Goal: Navigation & Orientation: Find specific page/section

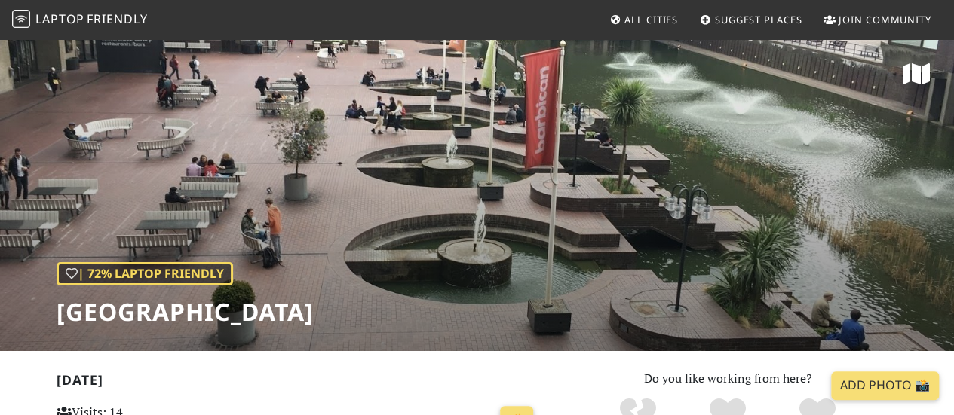
click at [109, 24] on span "Friendly" at bounding box center [117, 19] width 60 height 17
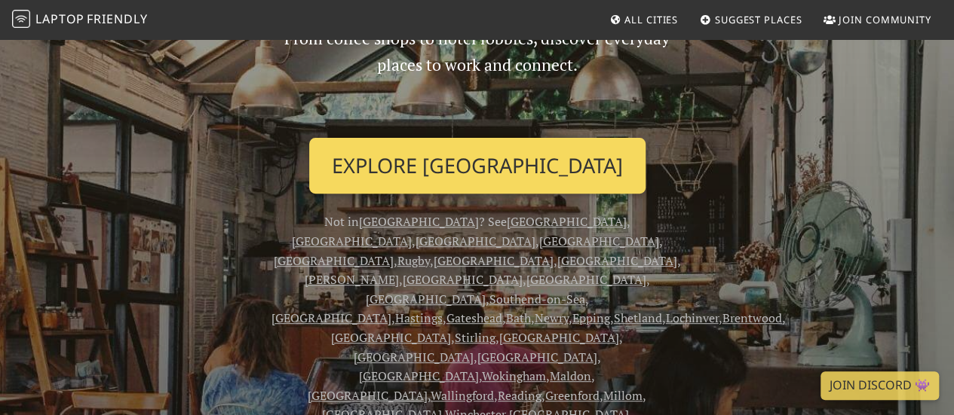
scroll to position [183, 0]
click at [460, 164] on link "Explore [GEOGRAPHIC_DATA]" at bounding box center [477, 165] width 336 height 56
click at [535, 161] on link "Explore [GEOGRAPHIC_DATA]" at bounding box center [477, 165] width 336 height 56
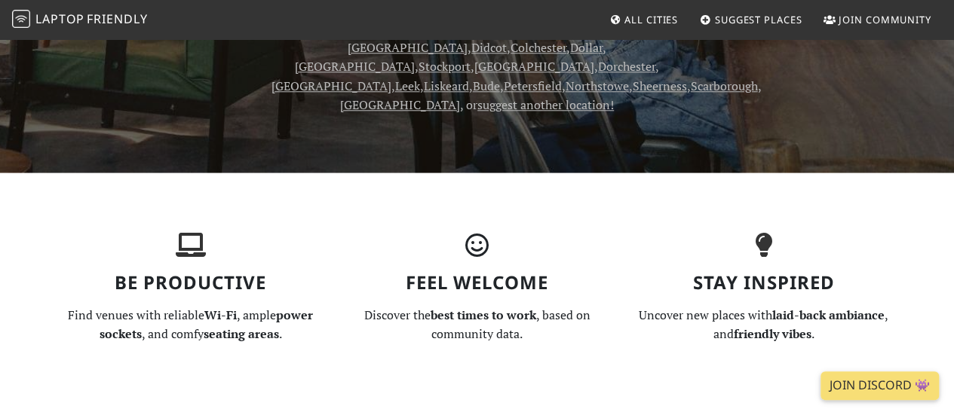
scroll to position [724, 0]
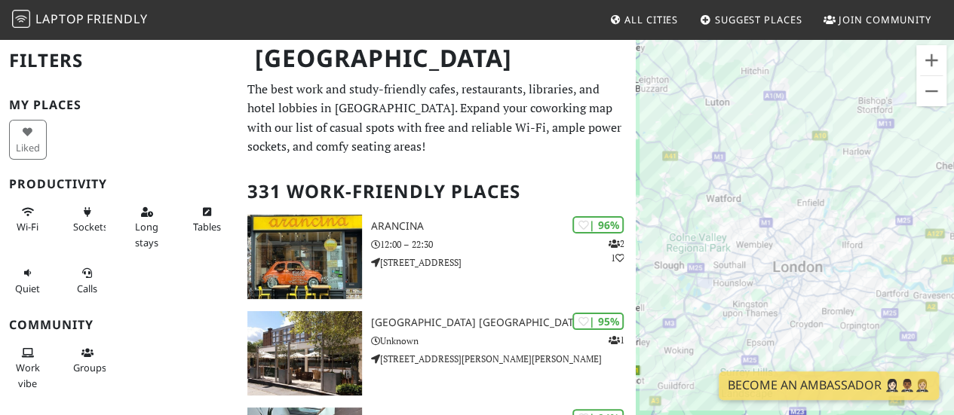
click at [858, 314] on div "To navigate, press the arrow keys." at bounding box center [794, 245] width 318 height 415
click at [925, 61] on button "Zoom in" at bounding box center [931, 60] width 30 height 30
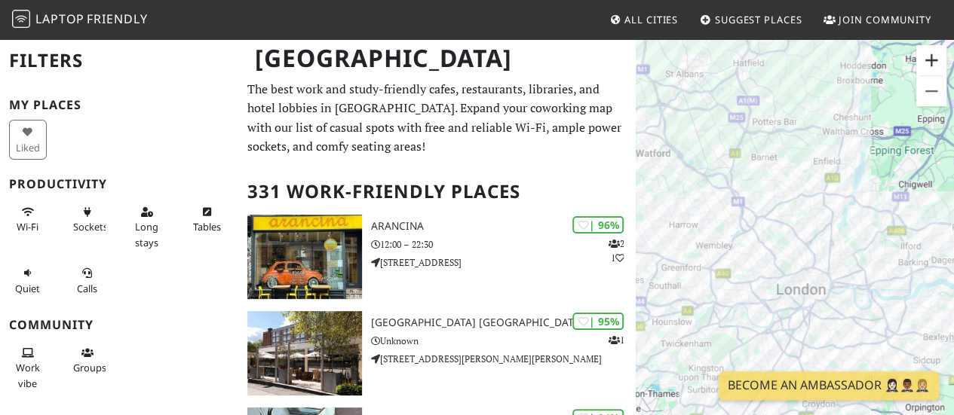
click at [925, 61] on button "Zoom in" at bounding box center [931, 60] width 30 height 30
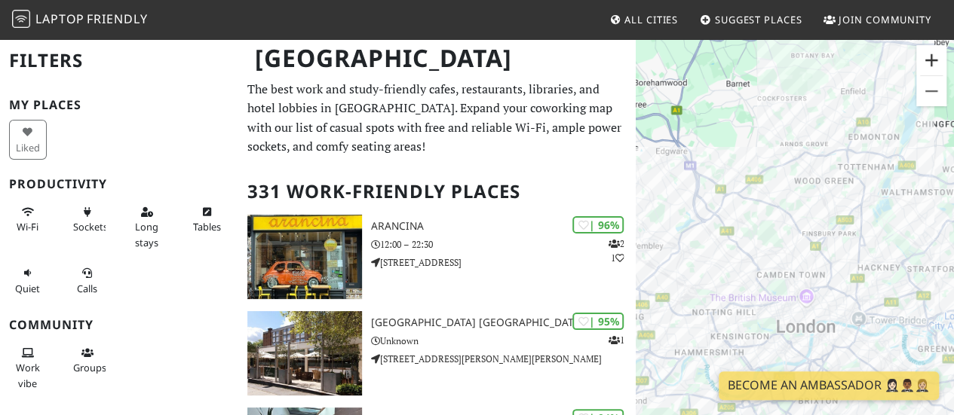
click at [925, 61] on button "Zoom in" at bounding box center [931, 60] width 30 height 30
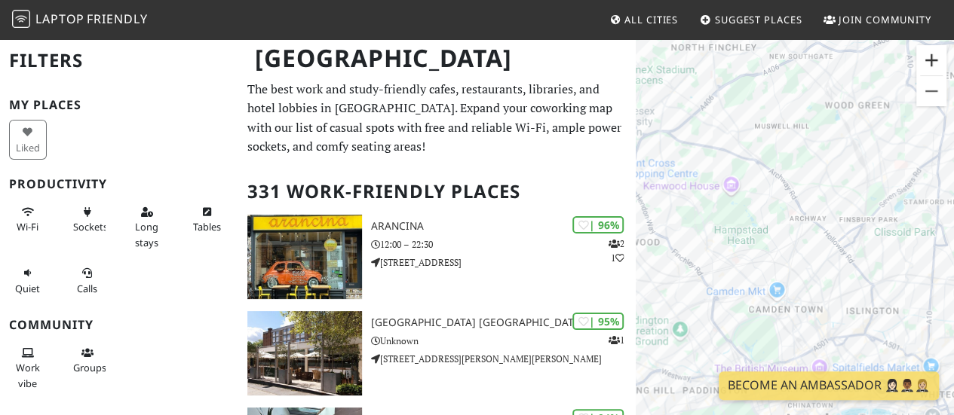
click at [925, 61] on button "Zoom in" at bounding box center [931, 60] width 30 height 30
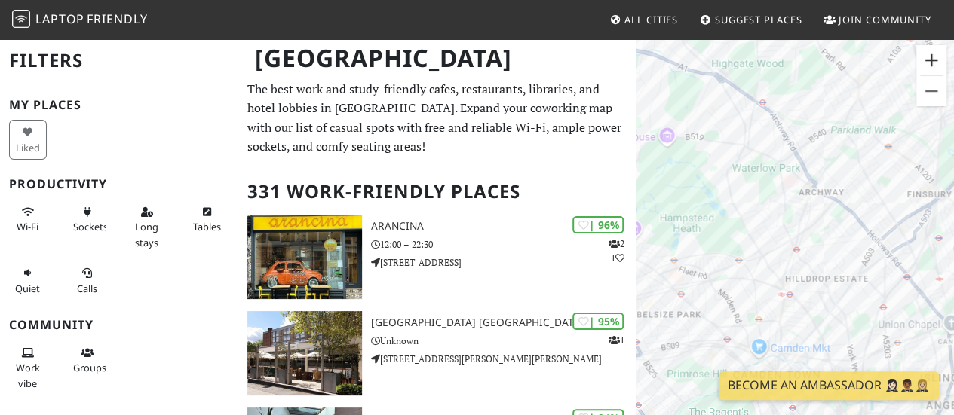
click at [925, 61] on button "Zoom in" at bounding box center [931, 60] width 30 height 30
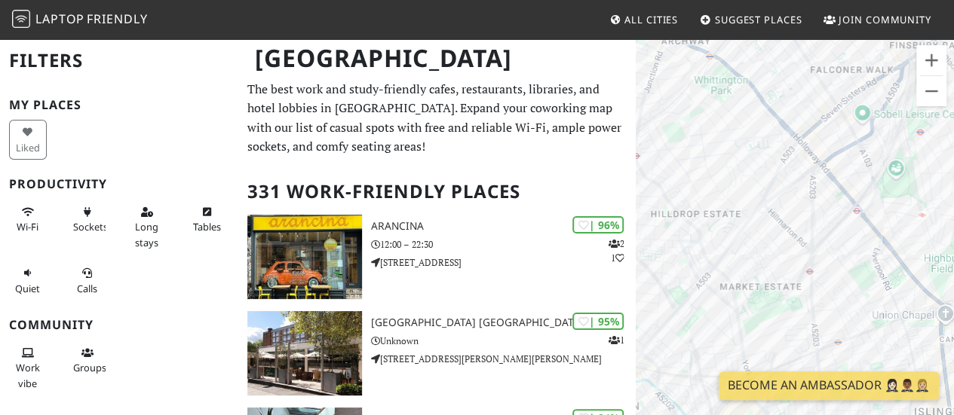
drag, startPoint x: 856, startPoint y: 230, endPoint x: 603, endPoint y: 80, distance: 294.4
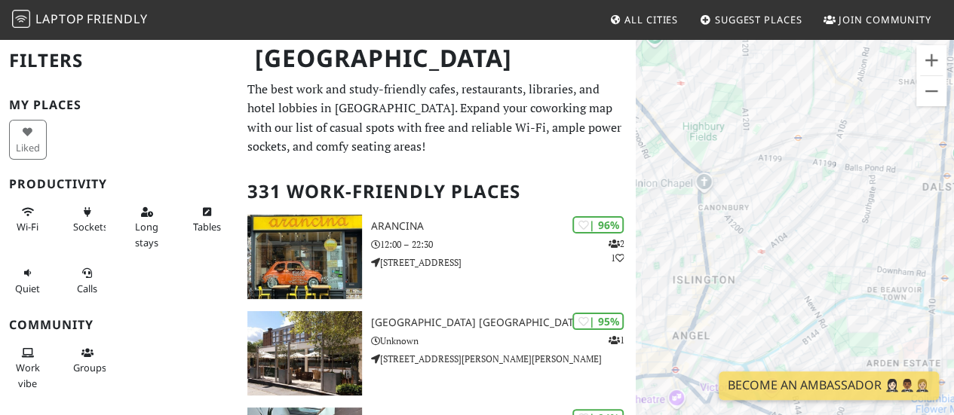
drag, startPoint x: 854, startPoint y: 185, endPoint x: 692, endPoint y: 99, distance: 183.8
click at [692, 99] on div "To navigate, press the arrow keys." at bounding box center [794, 245] width 318 height 415
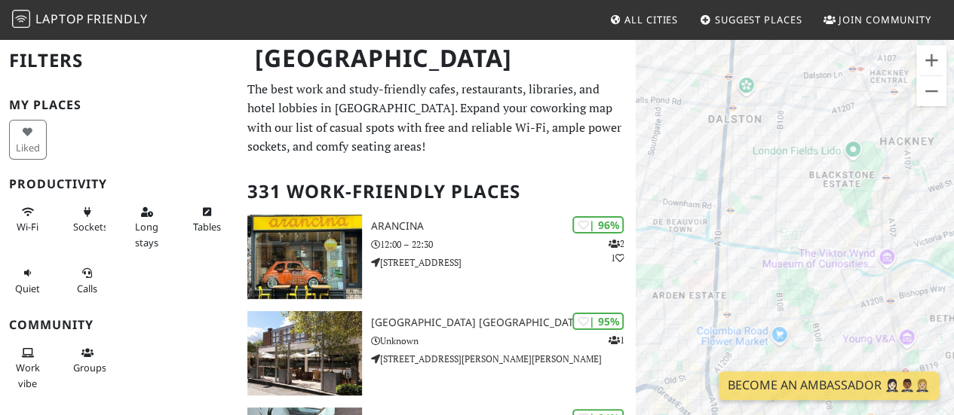
drag, startPoint x: 853, startPoint y: 156, endPoint x: 651, endPoint y: 106, distance: 208.1
click at [651, 106] on div "To navigate, press the arrow keys." at bounding box center [794, 245] width 318 height 415
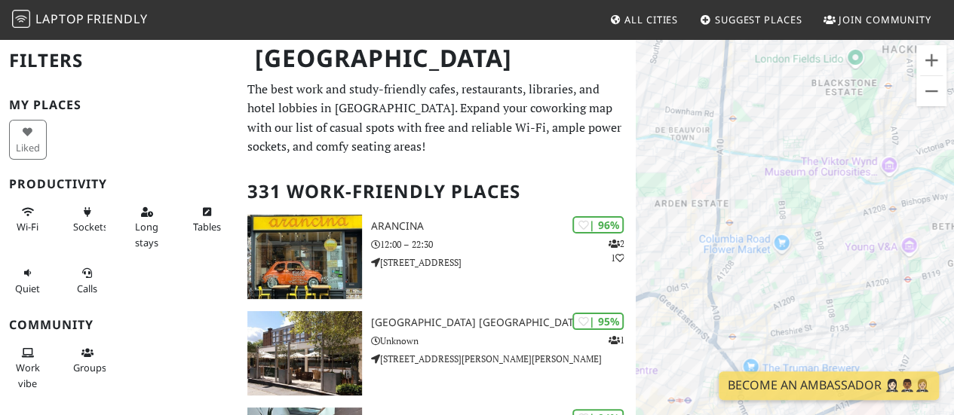
drag, startPoint x: 763, startPoint y: 200, endPoint x: 800, endPoint y: 77, distance: 128.3
click at [800, 77] on div "To navigate, press the arrow keys." at bounding box center [794, 245] width 318 height 415
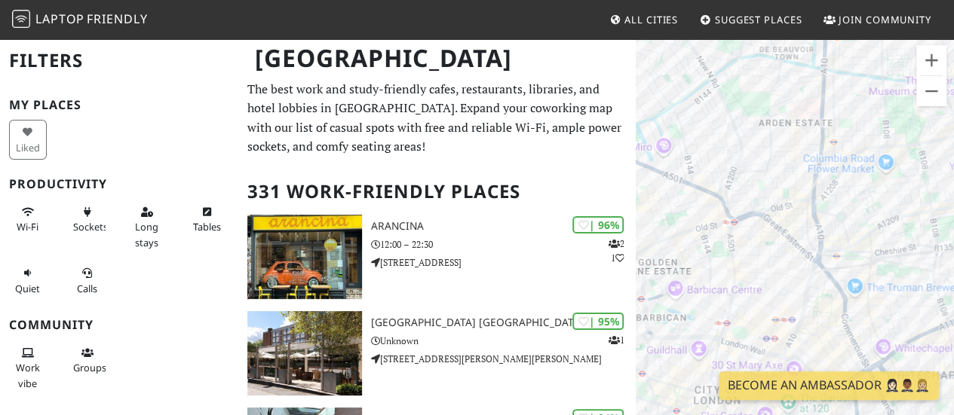
drag, startPoint x: 798, startPoint y: 159, endPoint x: 856, endPoint y: 129, distance: 65.4
click at [856, 129] on div "To navigate, press the arrow keys." at bounding box center [794, 245] width 318 height 415
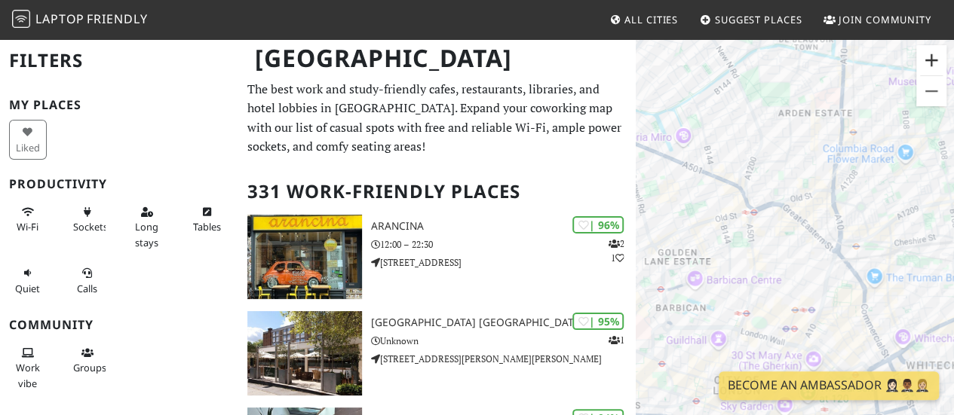
click at [936, 58] on button "Zoom in" at bounding box center [931, 60] width 30 height 30
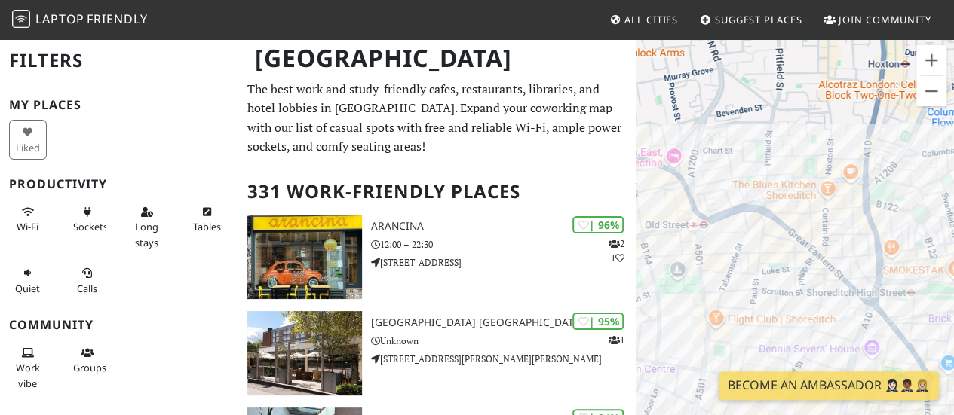
drag, startPoint x: 792, startPoint y: 198, endPoint x: 786, endPoint y: 245, distance: 47.1
click at [786, 245] on div "To navigate, press the arrow keys." at bounding box center [794, 245] width 318 height 415
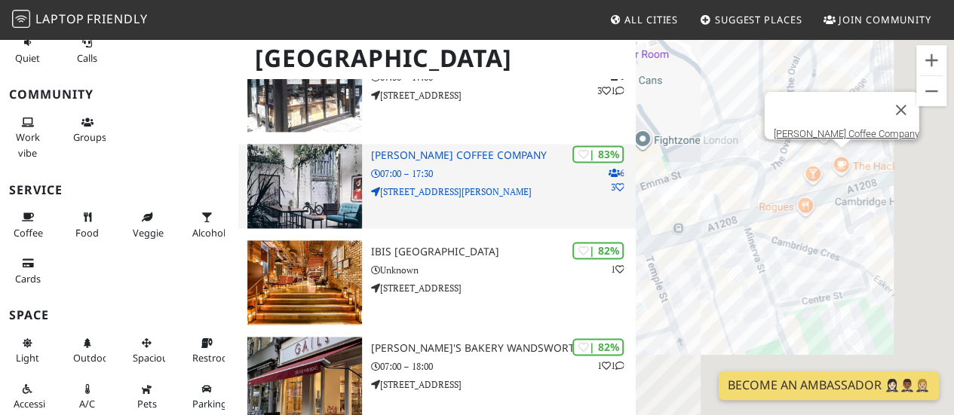
scroll to position [3929, 0]
